Goal: Download file/media

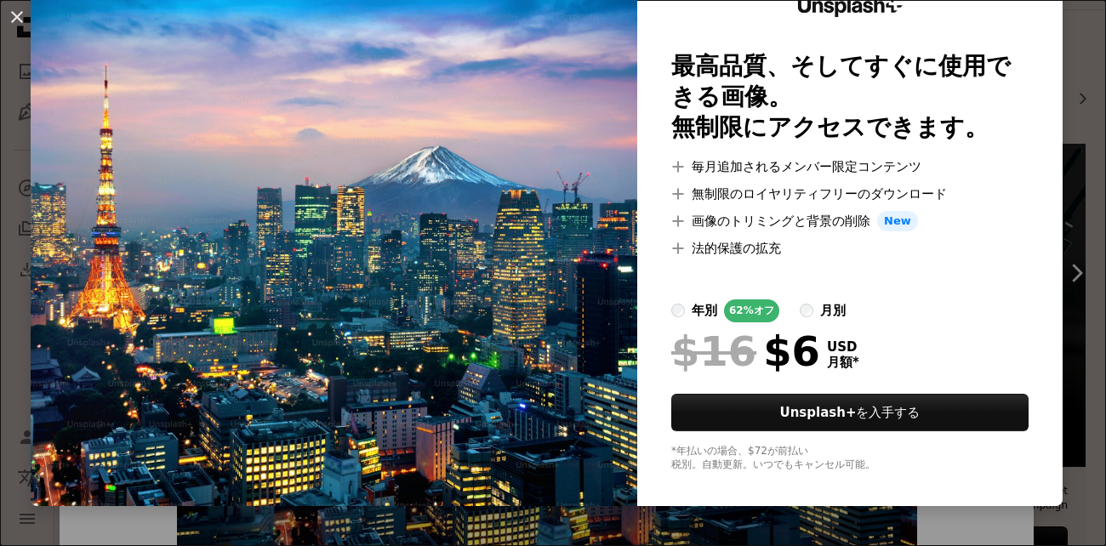
scroll to position [83, 0]
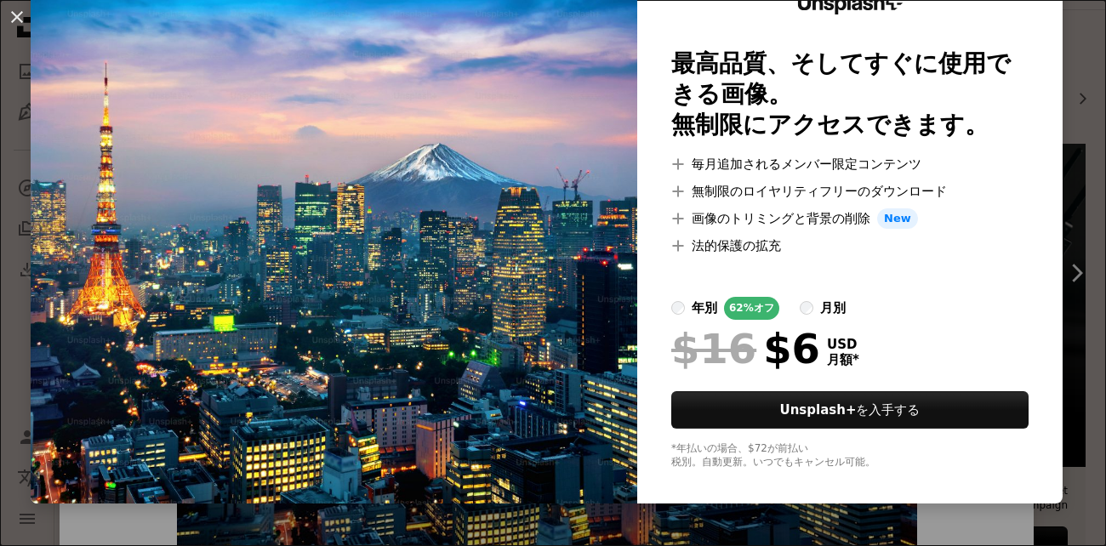
click at [581, 401] on img at bounding box center [334, 232] width 607 height 544
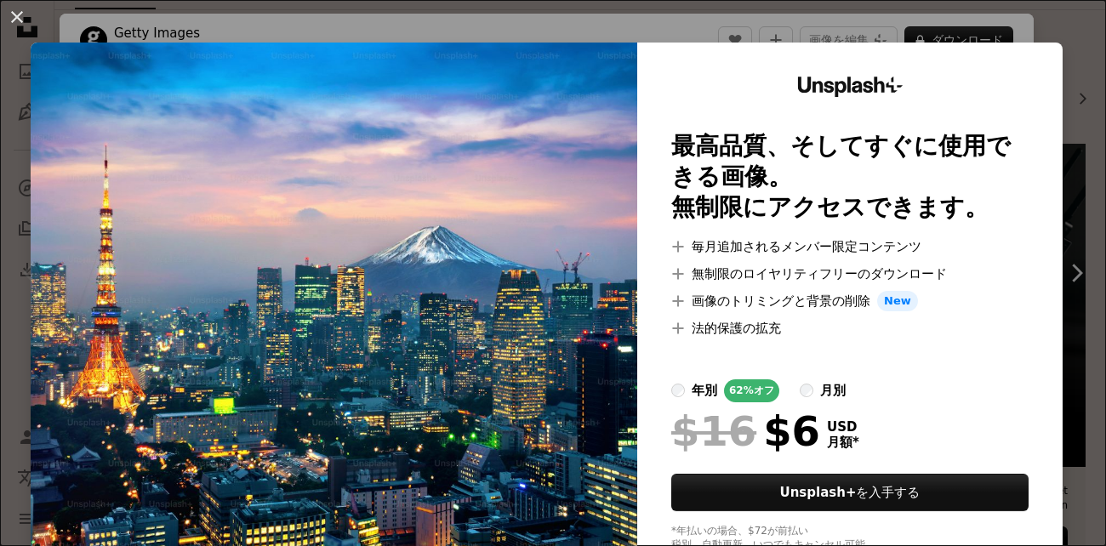
click at [838, 287] on ul "A plus sign 毎月追加されるメンバー限定コンテンツ A plus sign 無制限のロイヤリティフリーのダウンロード A plus sign 画像の…" at bounding box center [849, 288] width 357 height 102
click at [630, 317] on img at bounding box center [334, 315] width 607 height 544
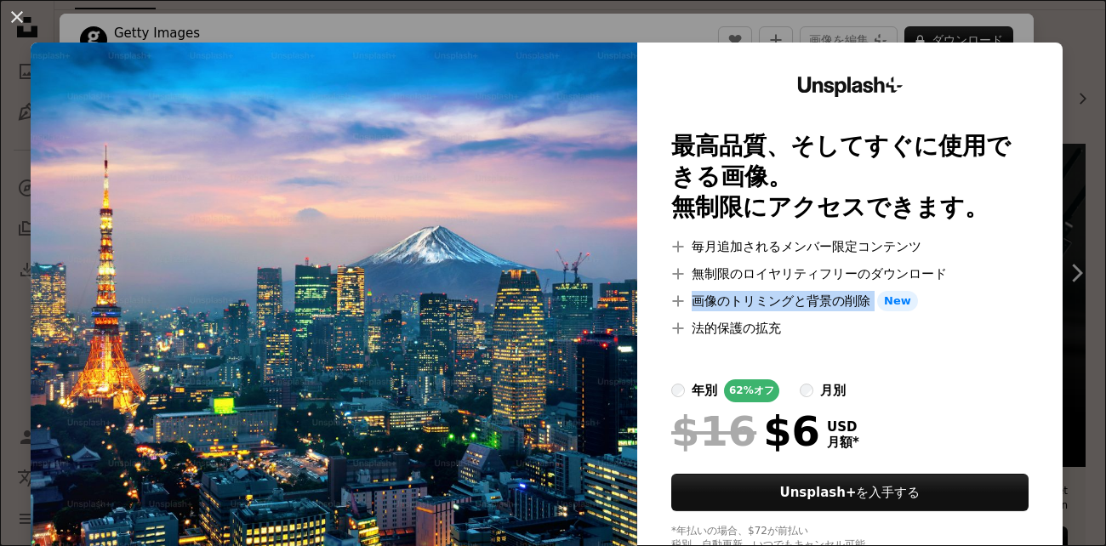
click at [630, 317] on img at bounding box center [334, 315] width 607 height 544
click at [799, 292] on li "A plus sign 画像のトリミングと背景の削除 New" at bounding box center [849, 301] width 357 height 20
click at [465, 373] on img at bounding box center [334, 315] width 607 height 544
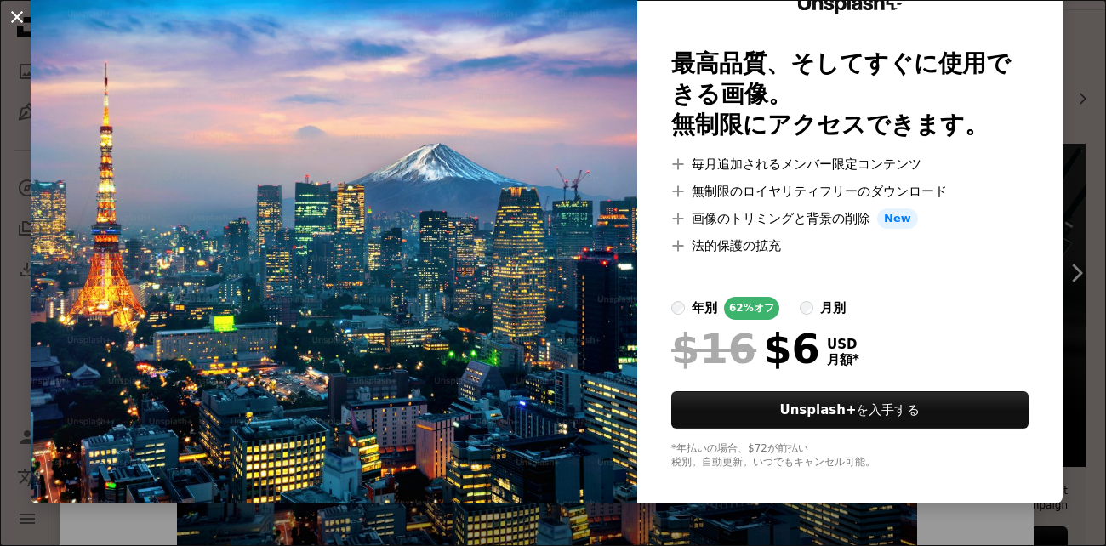
click at [18, 21] on button "An X shape" at bounding box center [17, 17] width 20 height 20
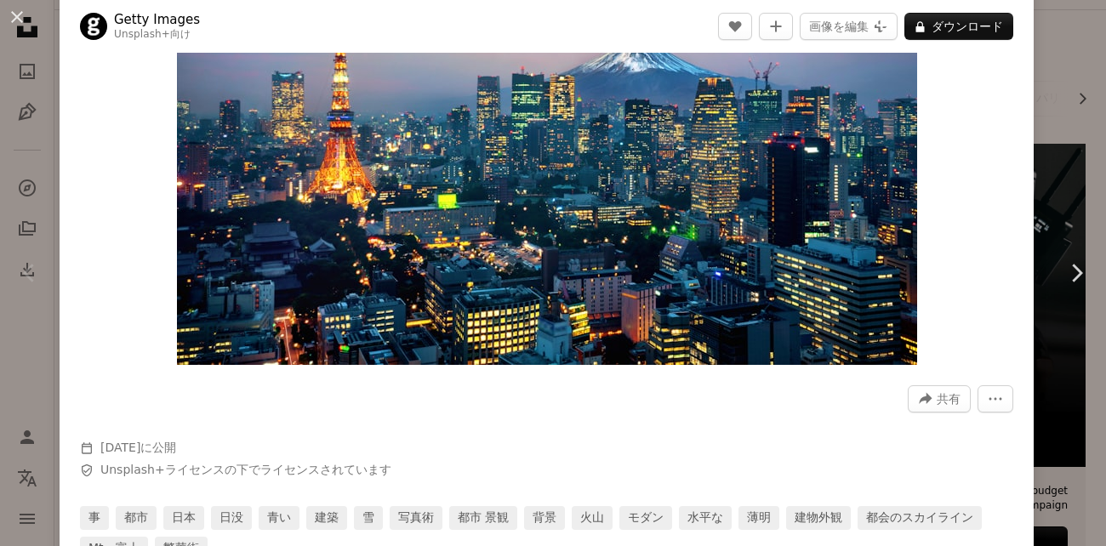
scroll to position [231, 0]
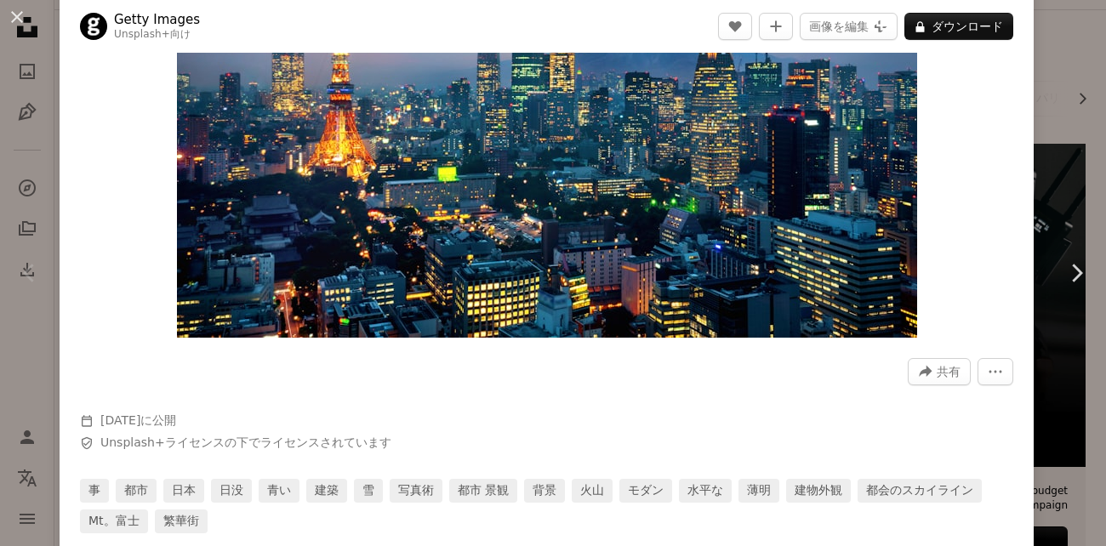
click at [1062, 374] on div "An X shape Chevron left Chevron right Getty Images Unsplash+ 向け A heart A plus …" at bounding box center [553, 273] width 1106 height 546
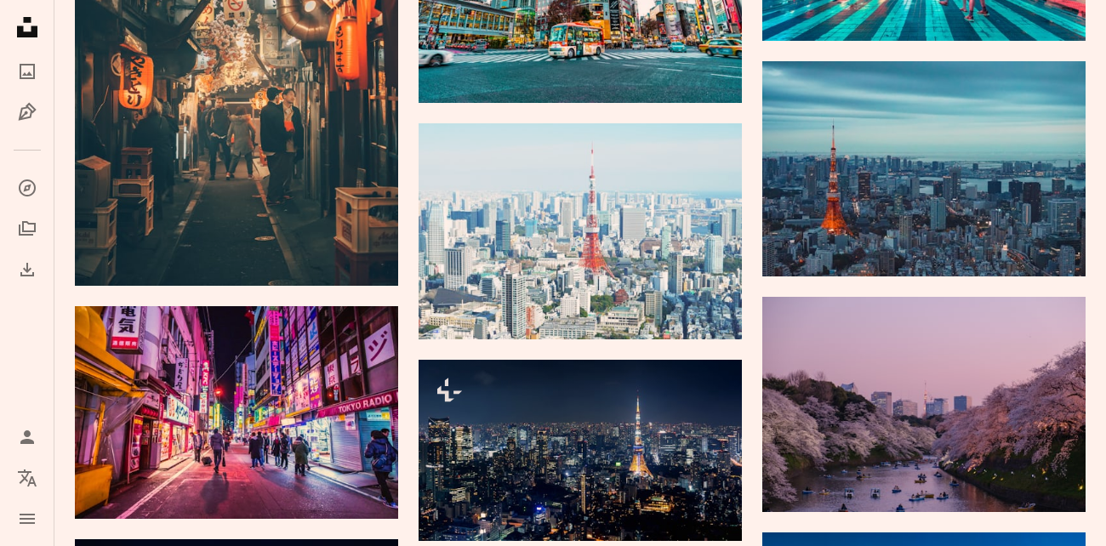
scroll to position [1038, 0]
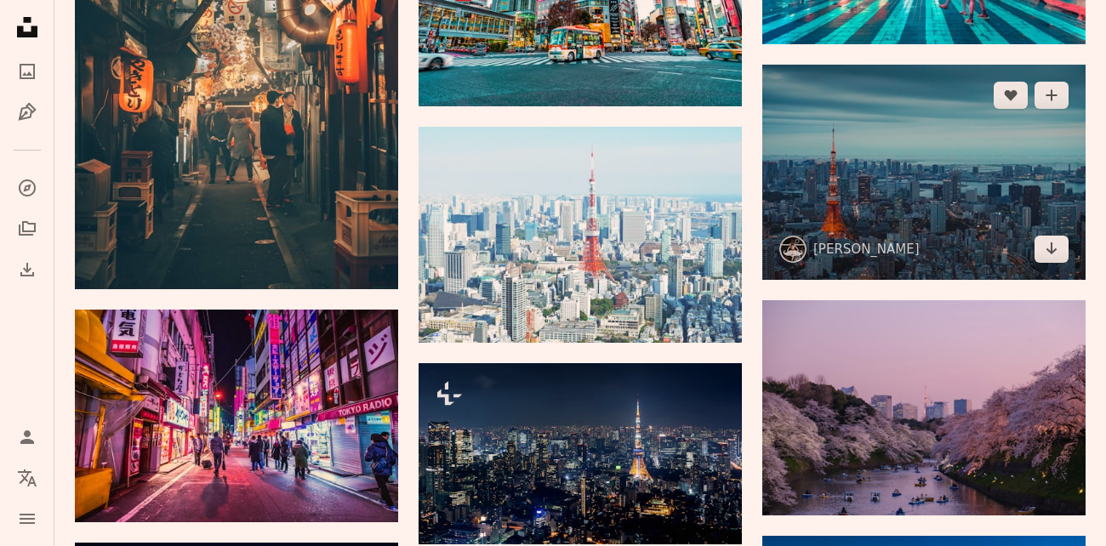
click at [907, 216] on img at bounding box center [923, 172] width 323 height 215
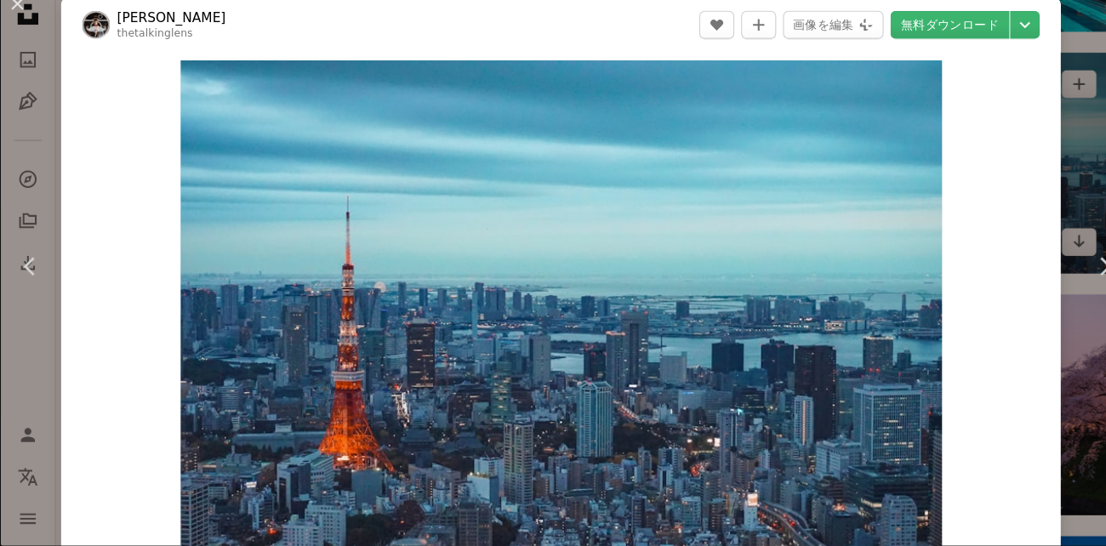
scroll to position [1038, 0]
